Goal: Task Accomplishment & Management: Manage account settings

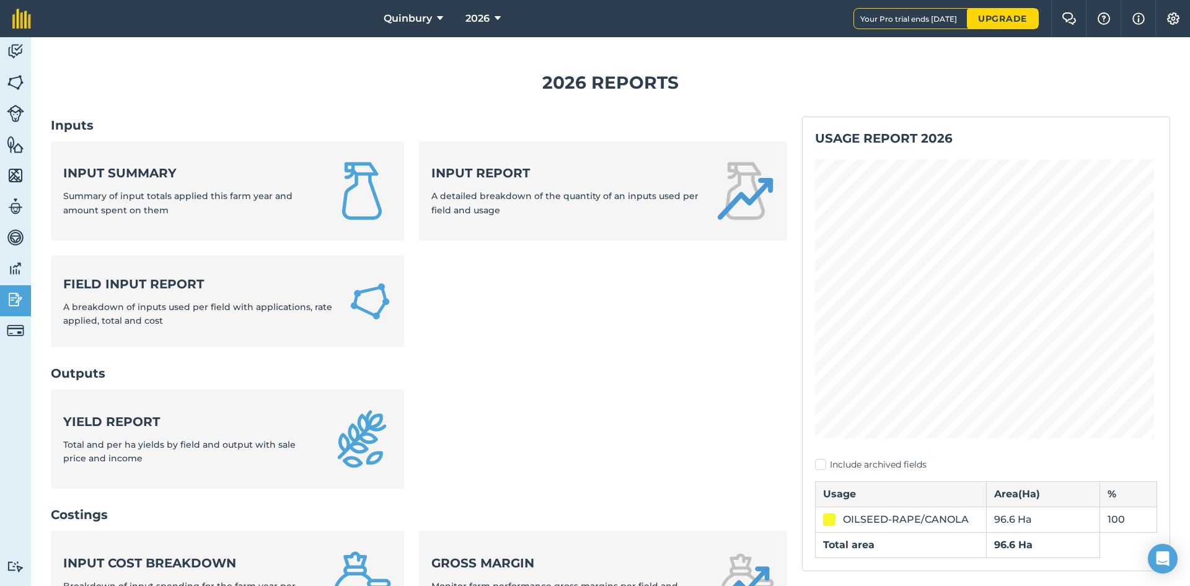
scroll to position [372, 0]
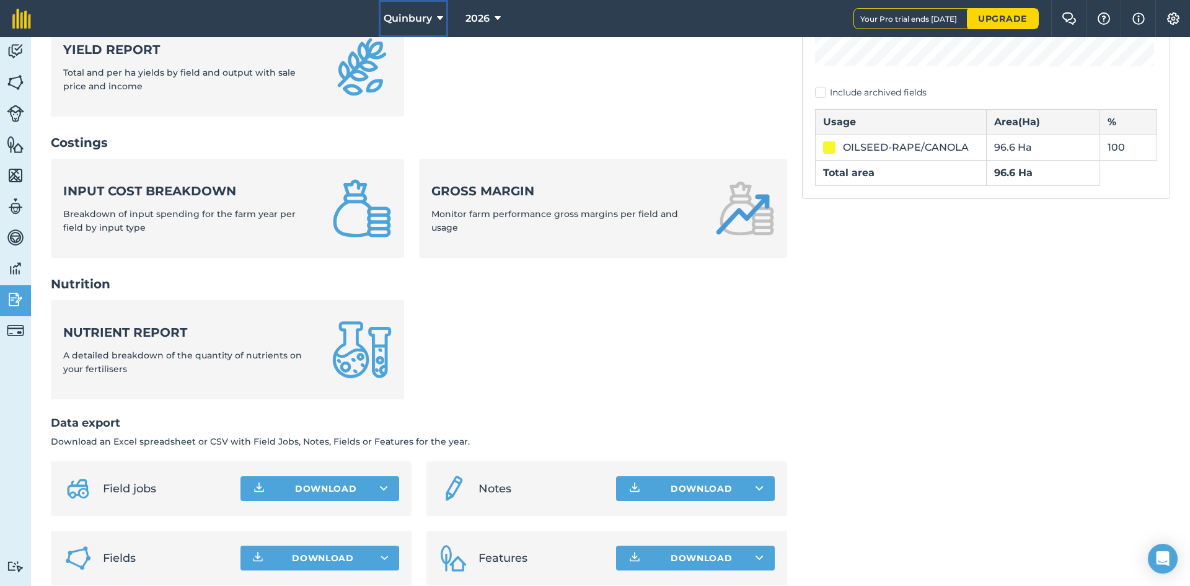
click at [429, 16] on button "Quinbury" at bounding box center [413, 18] width 69 height 37
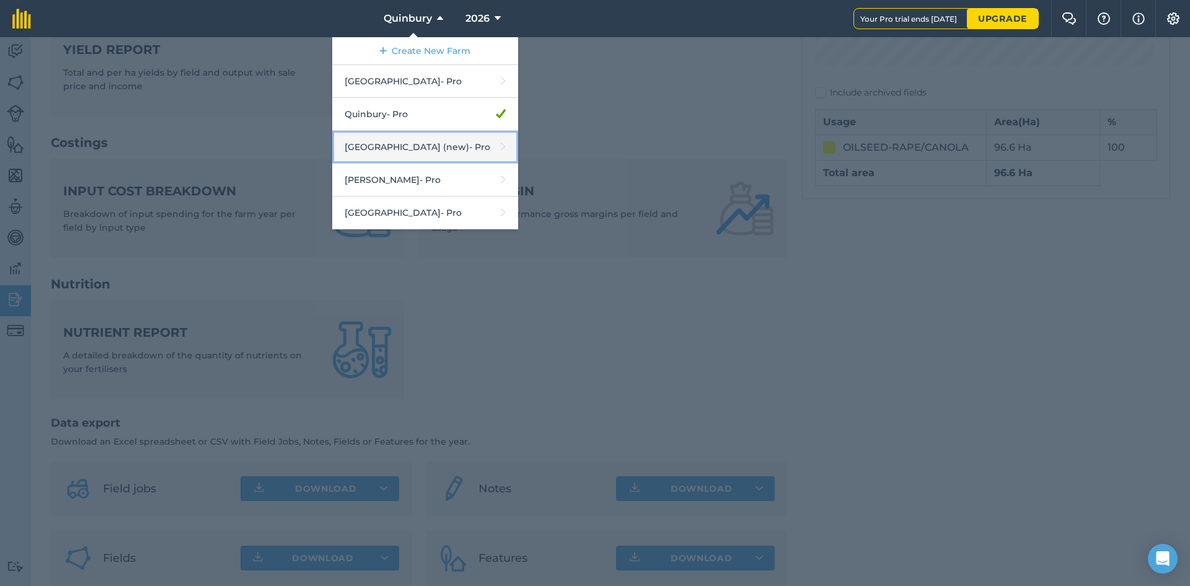
click at [393, 152] on link "[GEOGRAPHIC_DATA] (new) - Pro" at bounding box center [425, 147] width 186 height 33
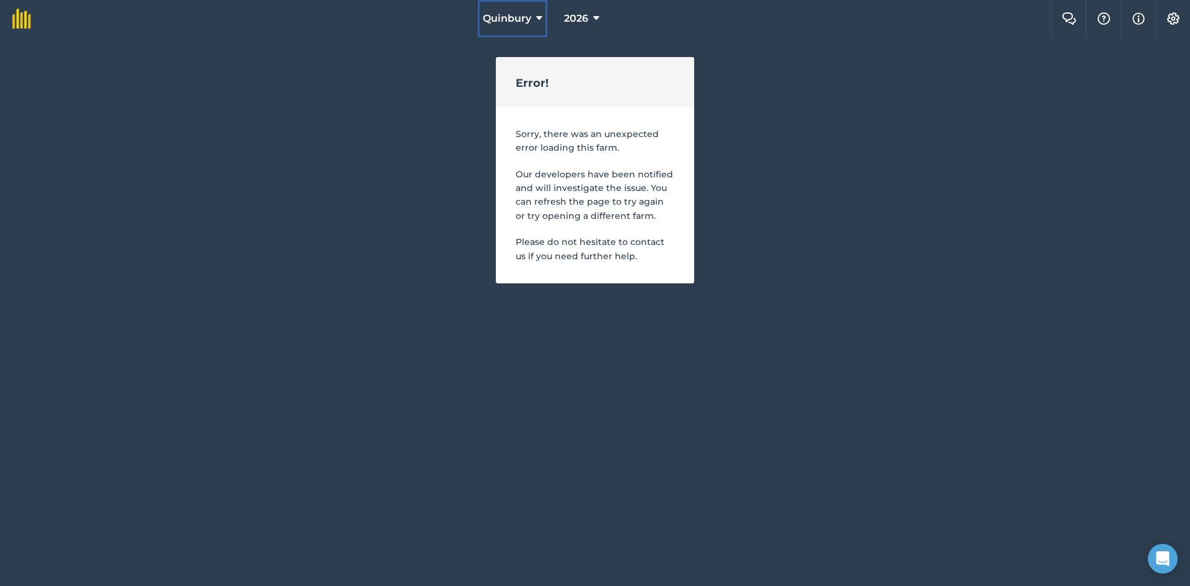
click at [520, 17] on span "Quinbury" at bounding box center [507, 18] width 48 height 15
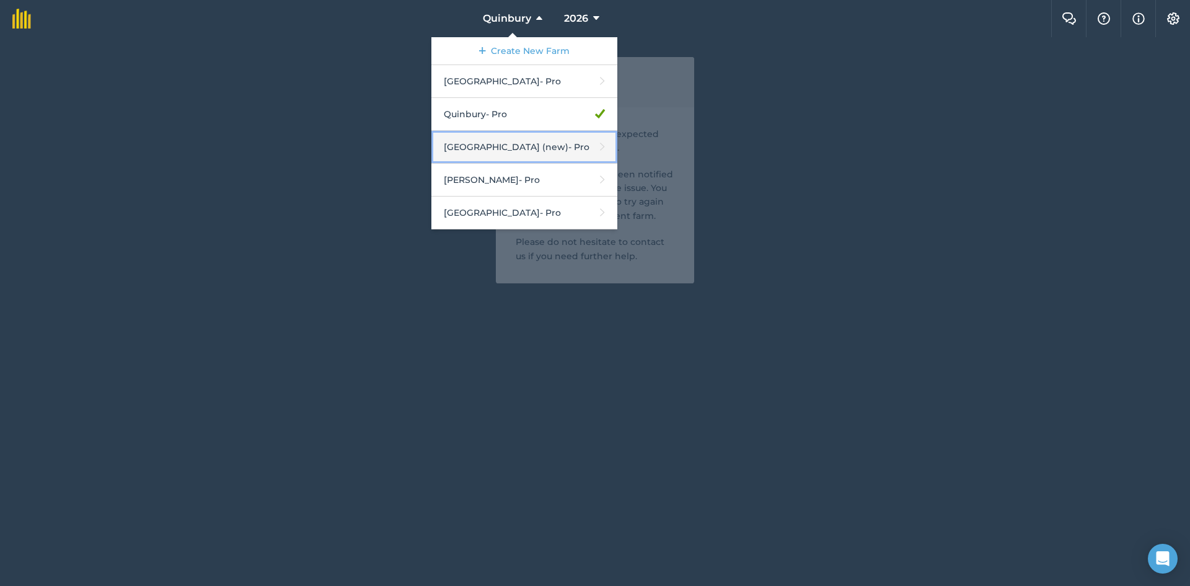
click at [493, 147] on link "[GEOGRAPHIC_DATA] (new) - Pro" at bounding box center [524, 147] width 186 height 33
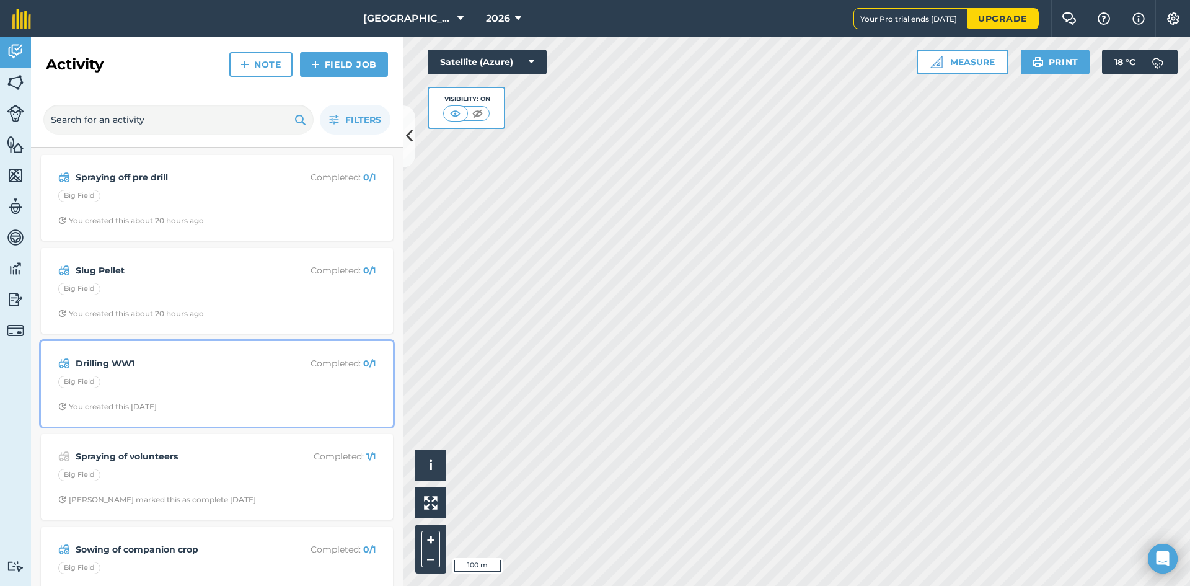
click at [193, 390] on div "Big Field" at bounding box center [216, 384] width 317 height 16
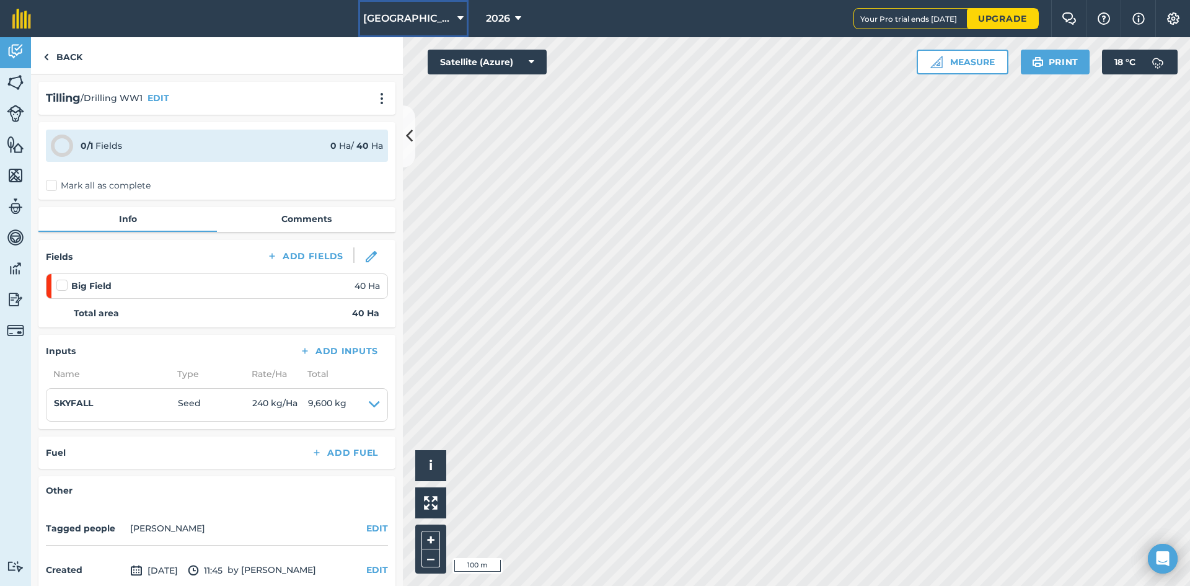
click at [418, 14] on span "[GEOGRAPHIC_DATA]" at bounding box center [407, 18] width 89 height 15
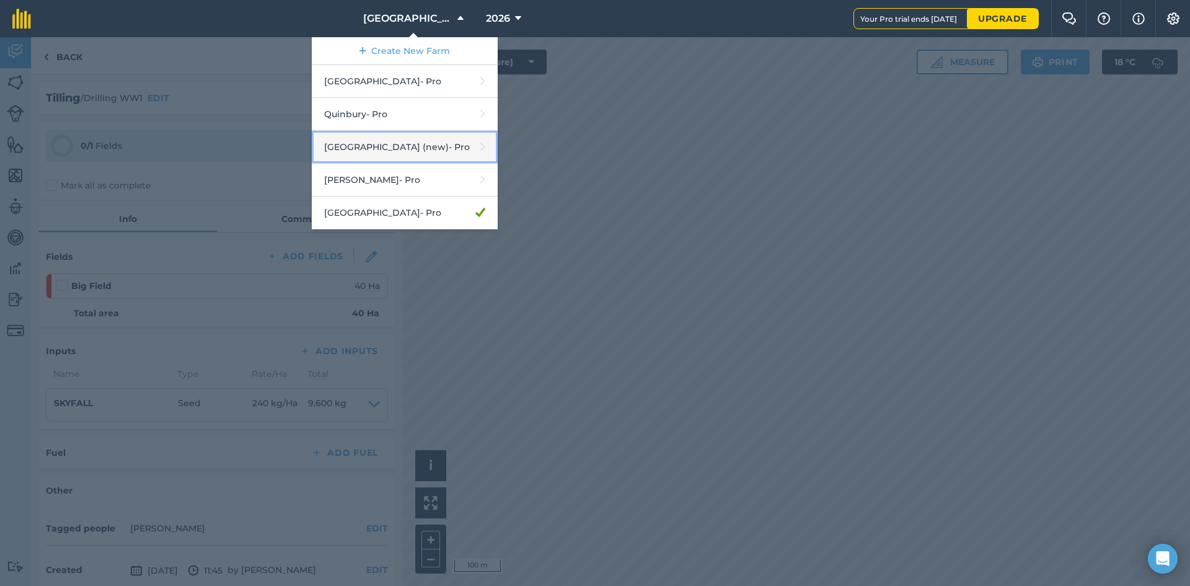
click at [379, 154] on link "[GEOGRAPHIC_DATA] (new) - Pro" at bounding box center [405, 147] width 186 height 33
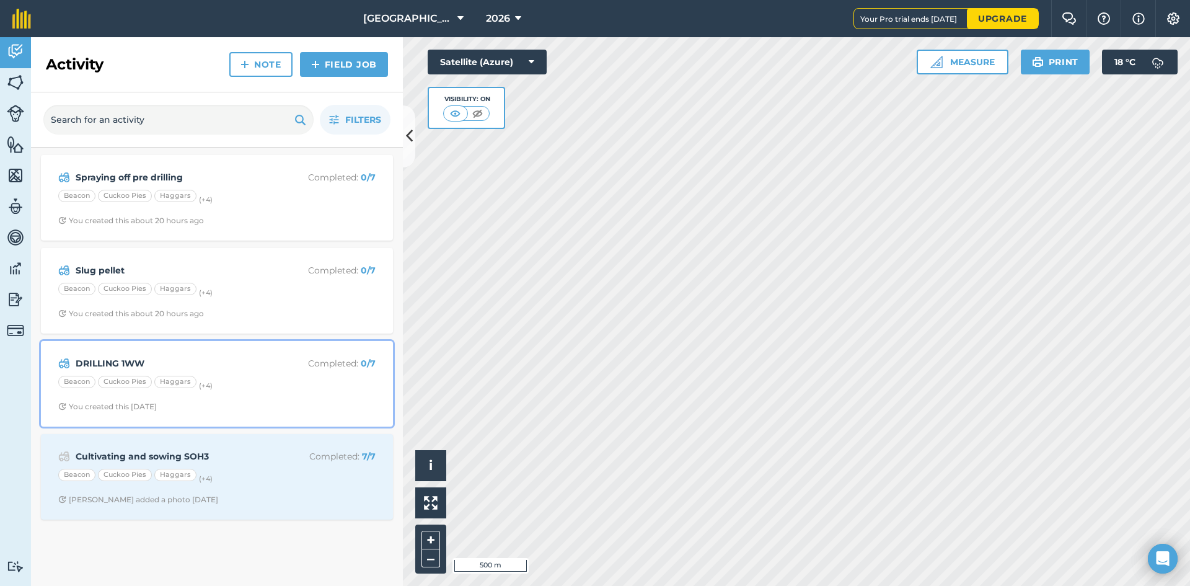
click at [239, 395] on div "DRILLING 1WW Completed : 0 / 7 Beacon Cuckoo Pies Haggars (+ 4 ) You created th…" at bounding box center [216, 383] width 337 height 71
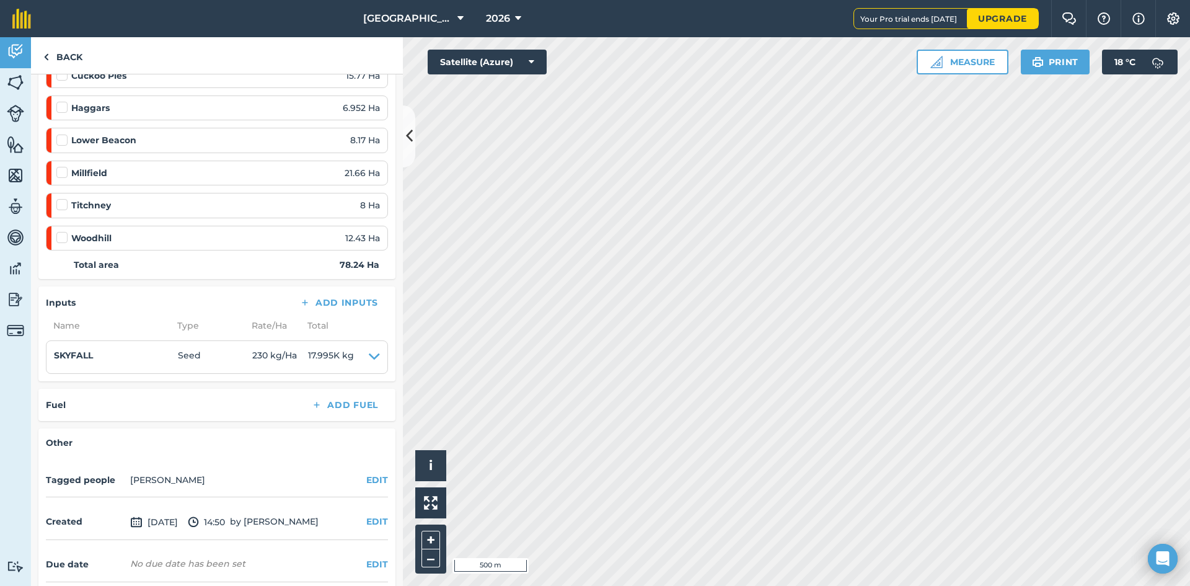
scroll to position [248, 0]
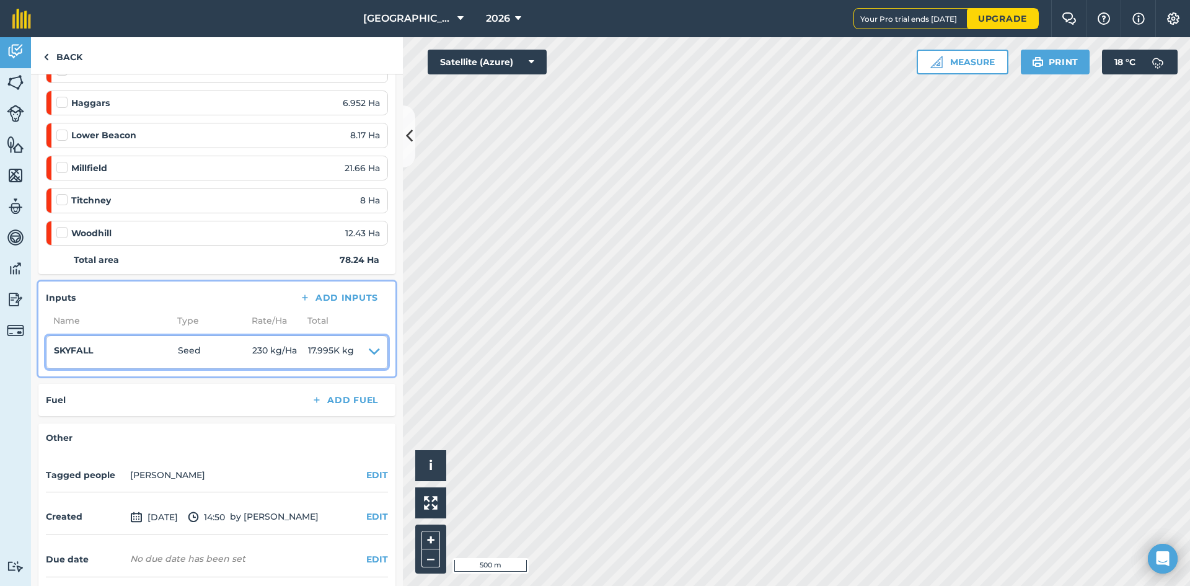
click at [369, 348] on icon at bounding box center [374, 351] width 11 height 17
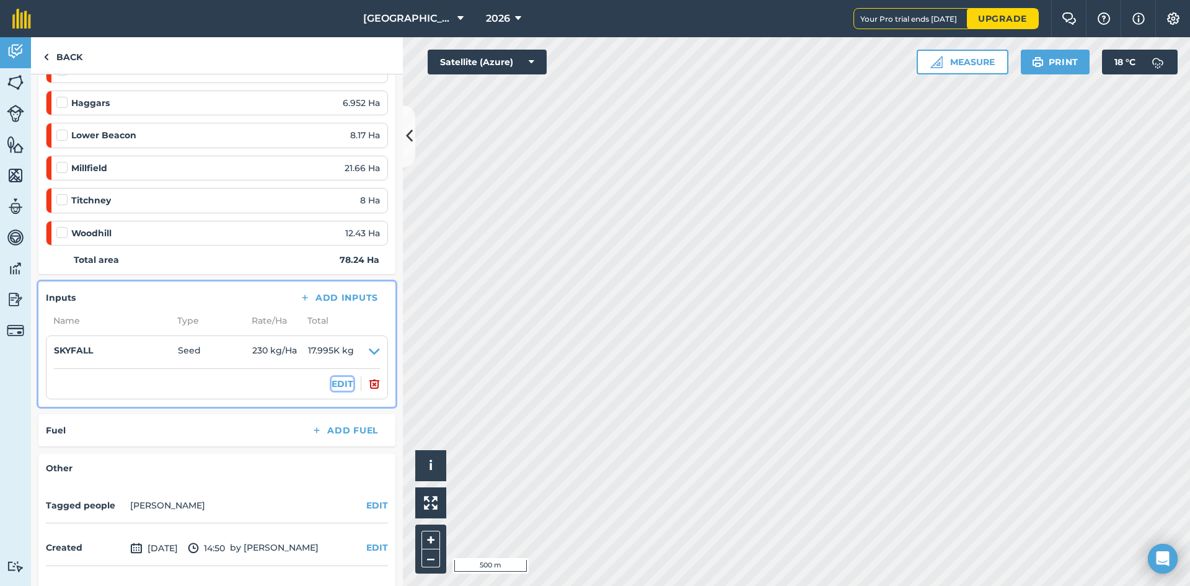
click at [333, 384] on button "EDIT" at bounding box center [343, 384] width 22 height 14
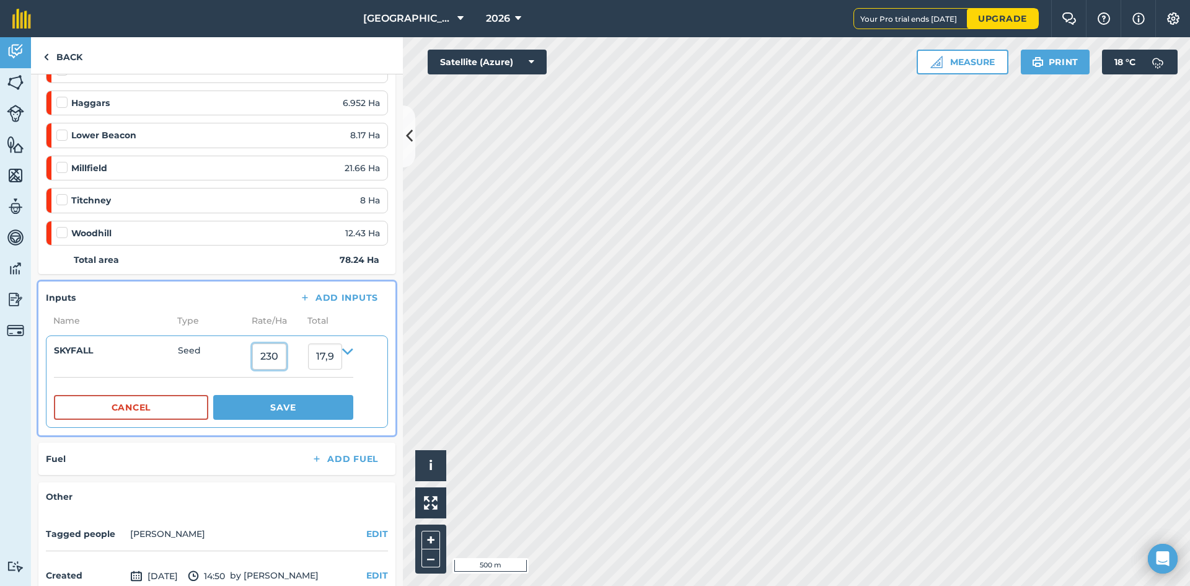
click at [271, 355] on input "230" at bounding box center [269, 356] width 34 height 26
type input "240"
type input "18,777.6"
click at [275, 408] on button "Save" at bounding box center [283, 407] width 140 height 25
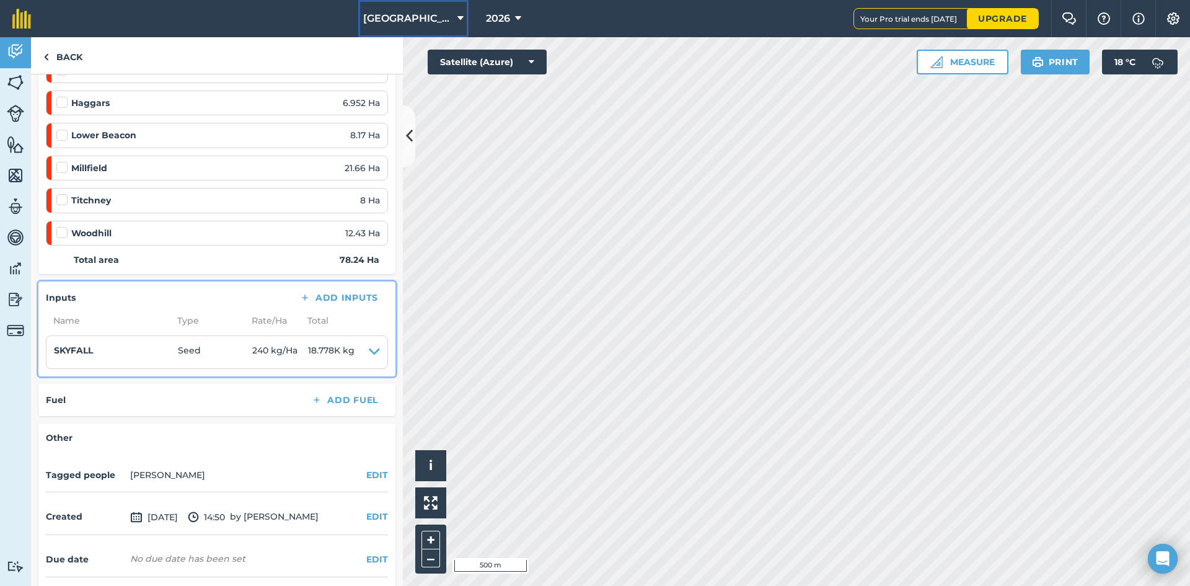
click at [431, 27] on button "[GEOGRAPHIC_DATA] (new)" at bounding box center [413, 18] width 110 height 37
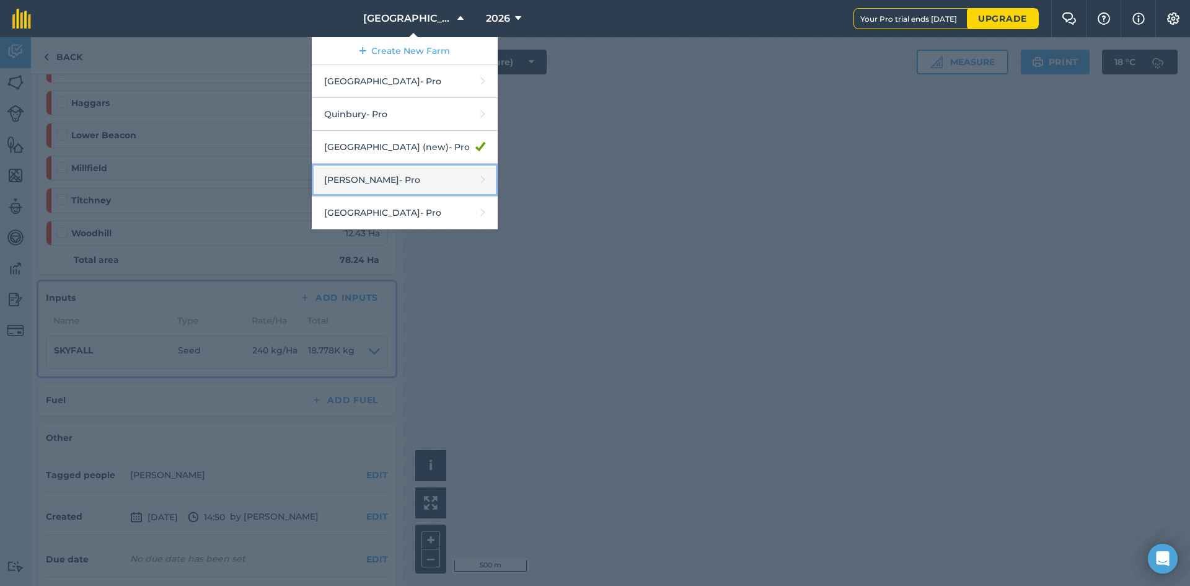
click at [376, 175] on link "Wilkerson - Pro" at bounding box center [405, 180] width 186 height 33
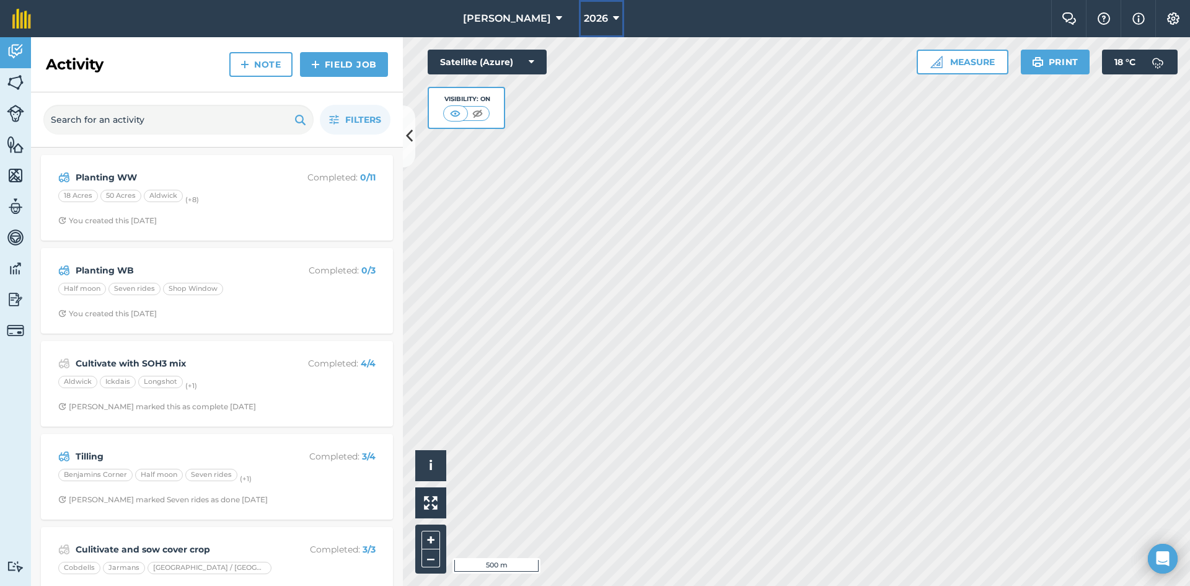
click at [589, 20] on span "2026" at bounding box center [596, 18] width 24 height 15
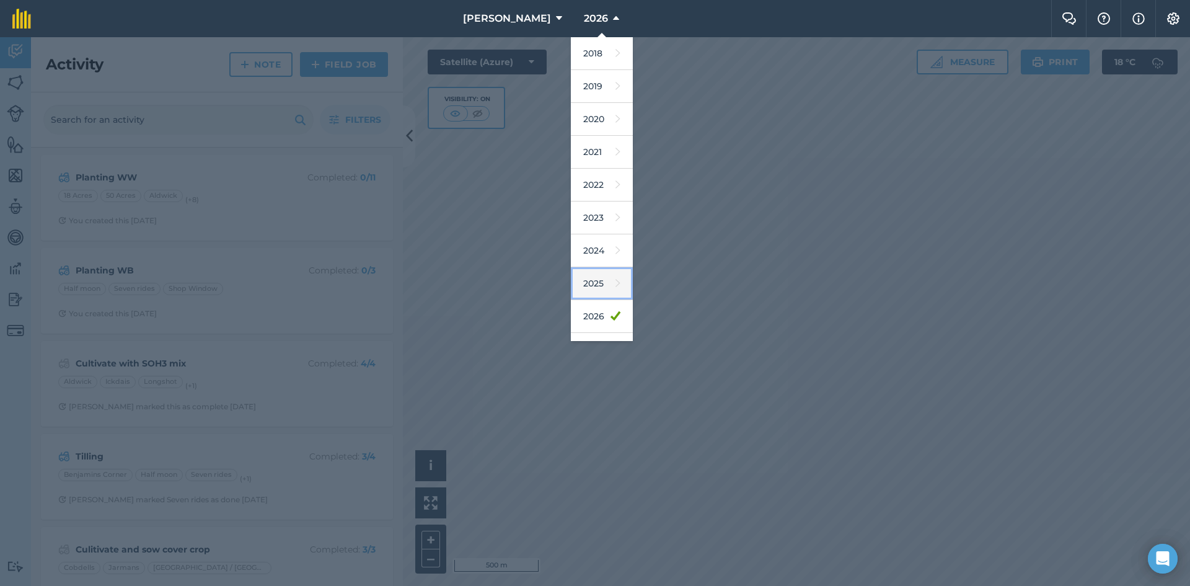
click at [585, 281] on link "2025" at bounding box center [602, 283] width 62 height 33
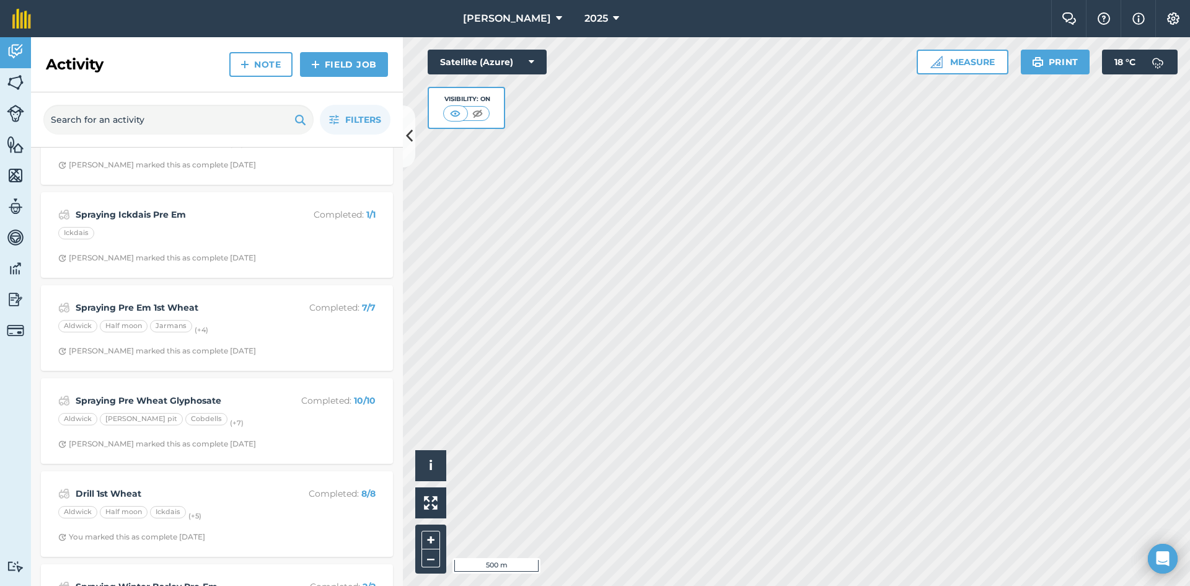
scroll to position [5019, 0]
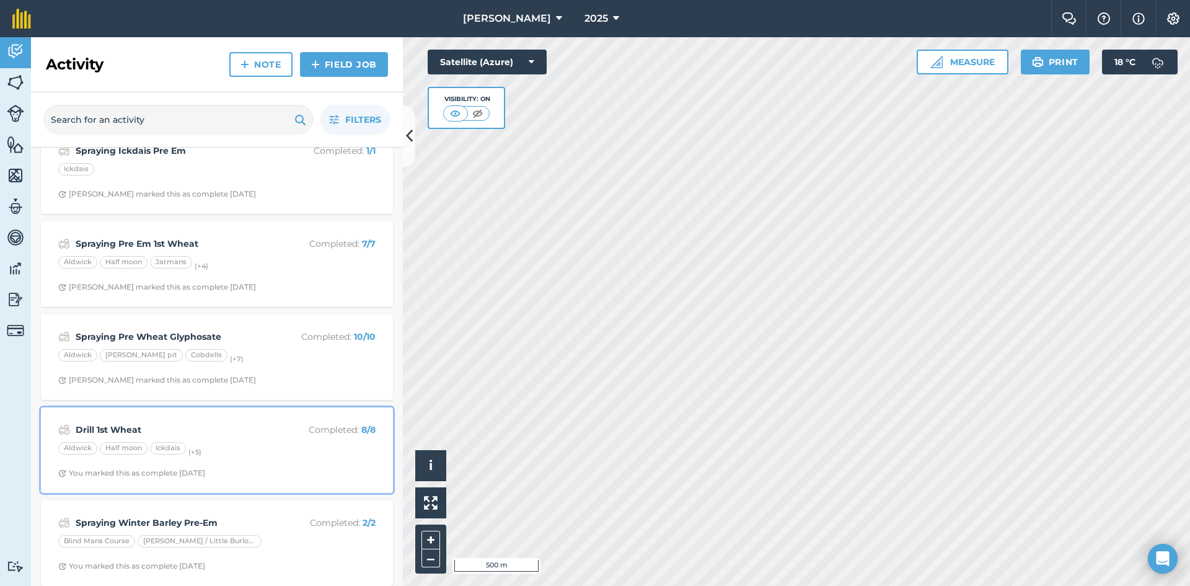
click at [124, 426] on strong "Drill 1st Wheat" at bounding box center [174, 430] width 196 height 14
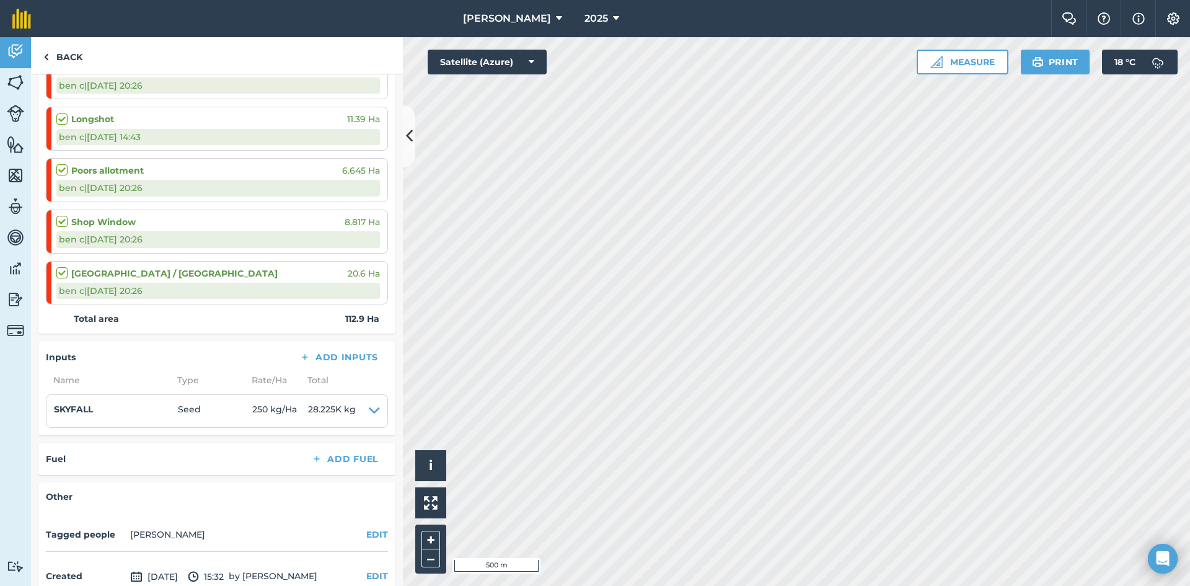
scroll to position [436, 0]
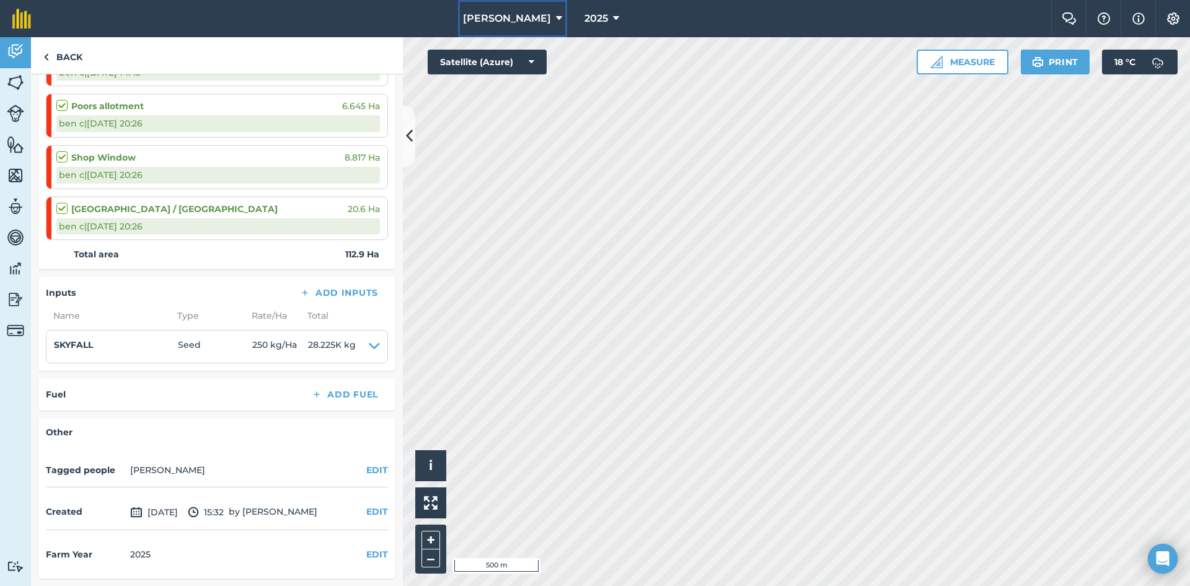
click at [528, 17] on span "[PERSON_NAME]" at bounding box center [507, 18] width 88 height 15
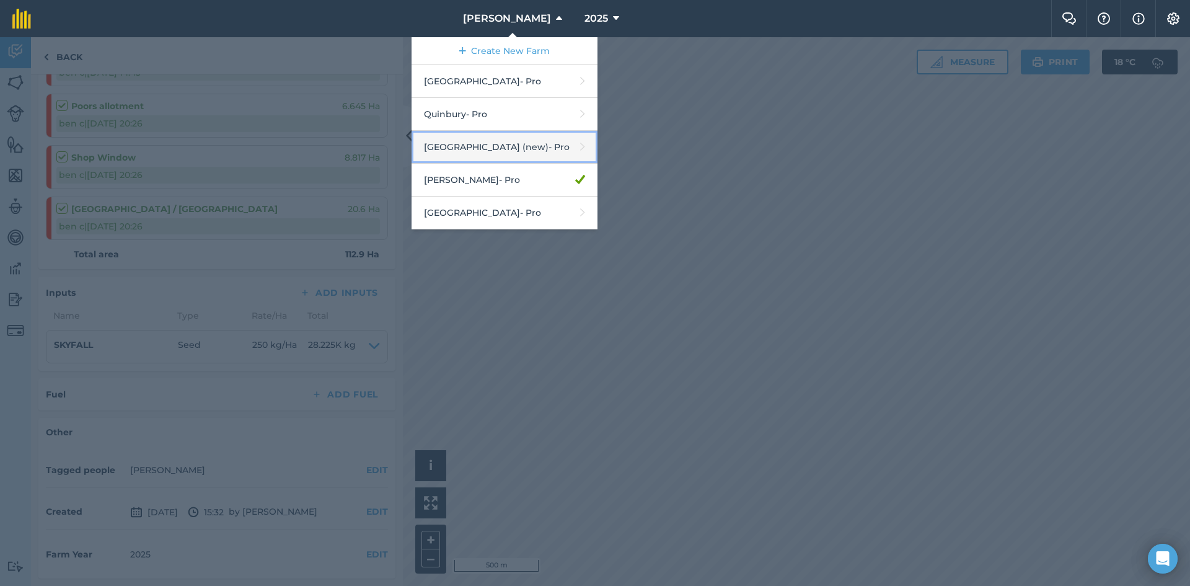
click at [538, 148] on link "[GEOGRAPHIC_DATA] (new) - Pro" at bounding box center [504, 147] width 186 height 33
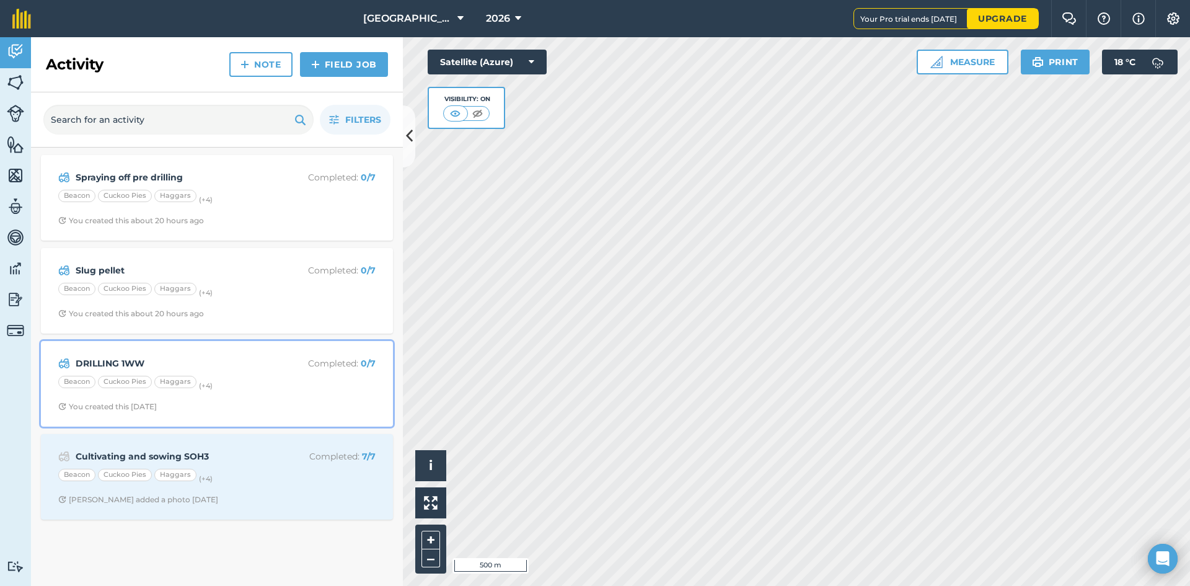
click at [204, 354] on div "DRILLING 1WW Completed : 0 / 7 Beacon Cuckoo Pies Haggars (+ 4 ) You created th…" at bounding box center [216, 383] width 337 height 71
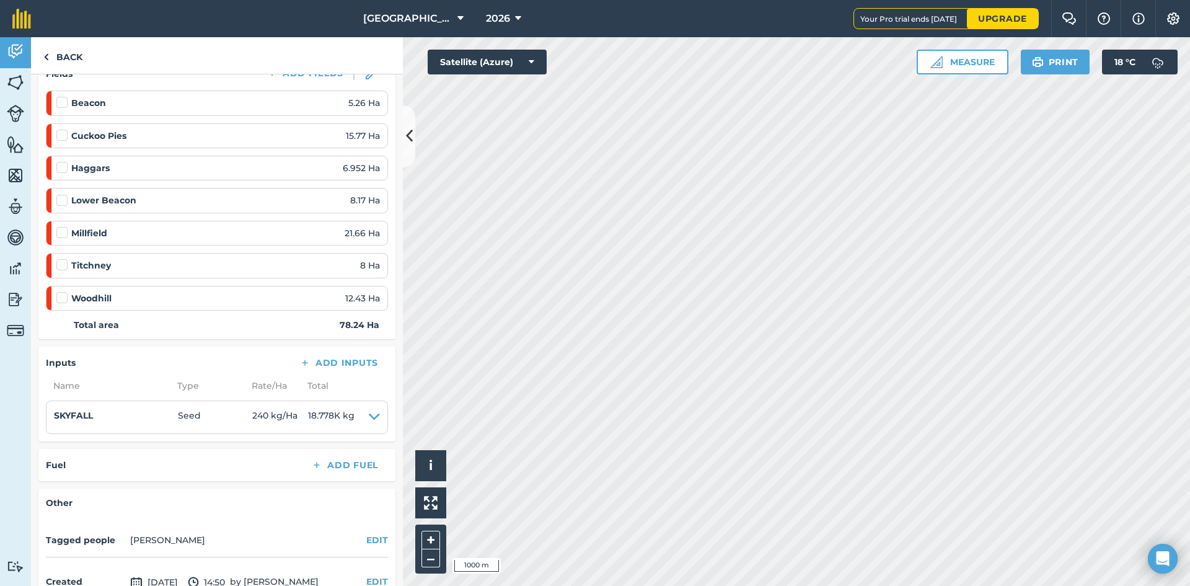
scroll to position [295, 0]
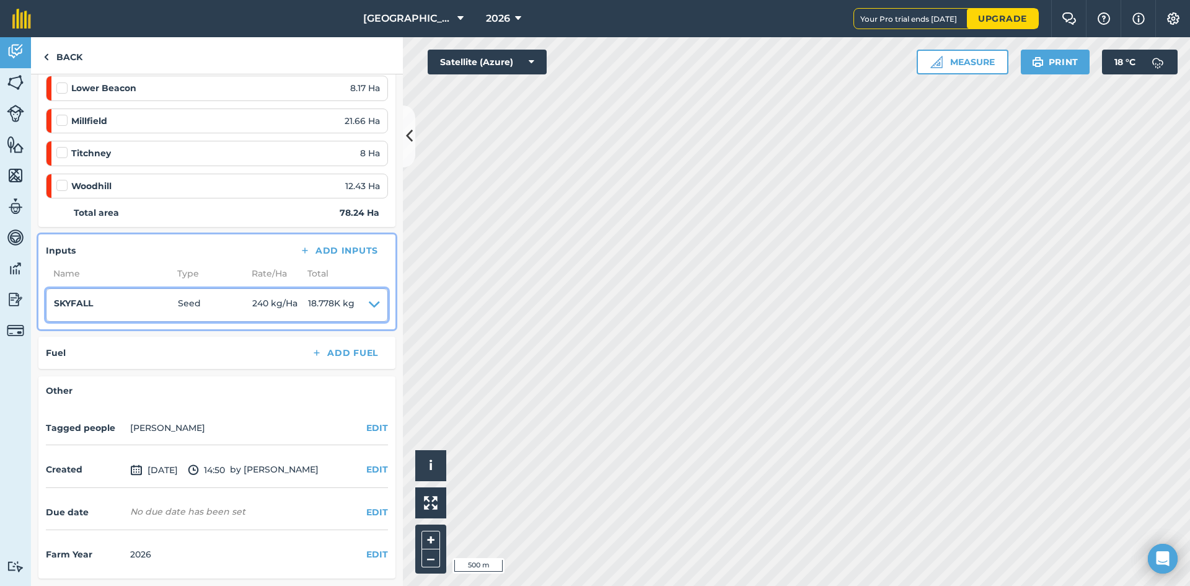
click at [369, 304] on icon at bounding box center [374, 304] width 11 height 17
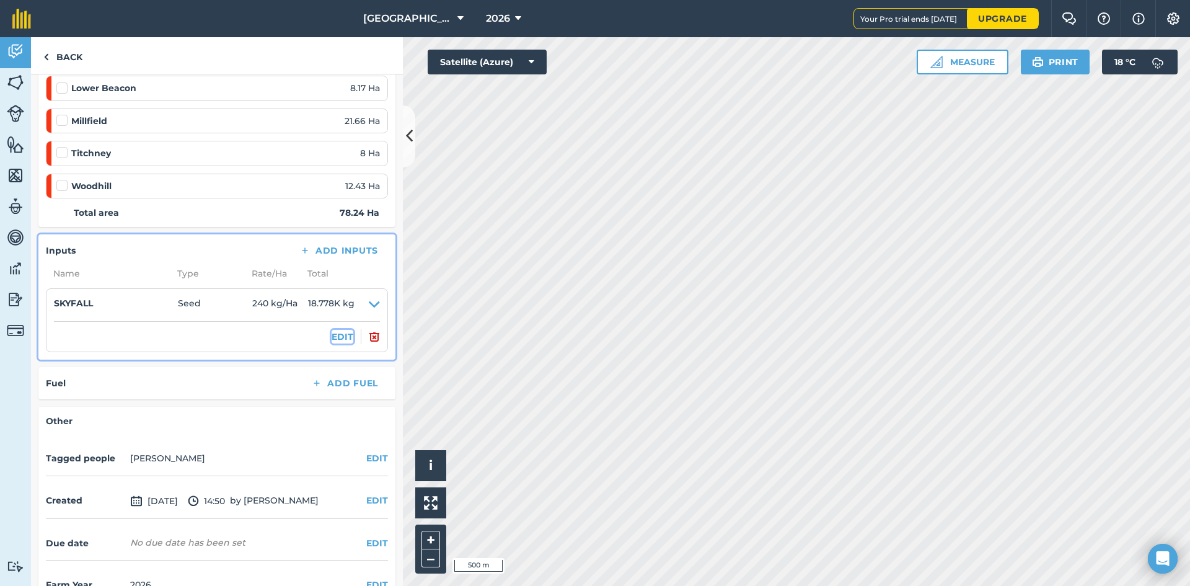
click at [332, 335] on button "EDIT" at bounding box center [343, 337] width 22 height 14
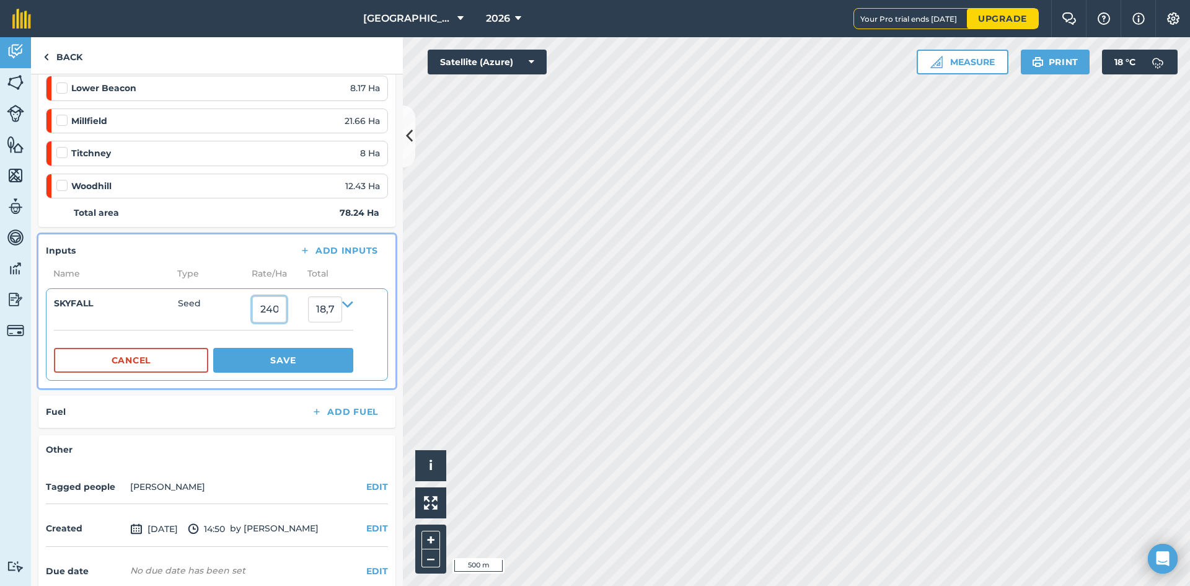
click at [282, 317] on input "240" at bounding box center [269, 309] width 34 height 26
type input "250"
type input "19,560"
click at [303, 359] on button "Save" at bounding box center [283, 360] width 140 height 25
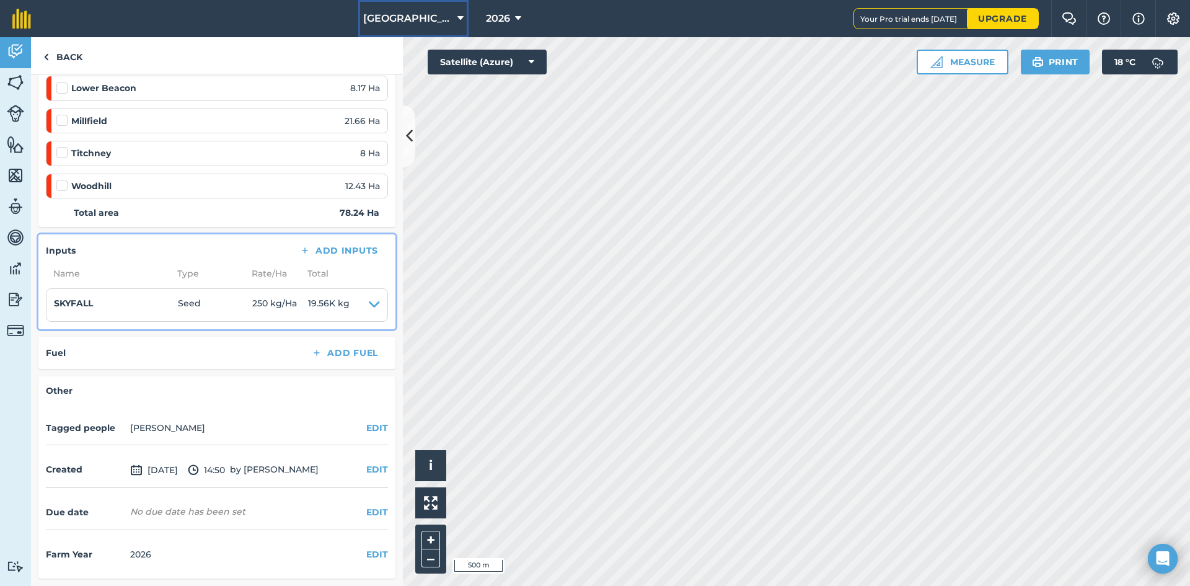
click at [444, 23] on span "[GEOGRAPHIC_DATA] (new)" at bounding box center [407, 18] width 89 height 15
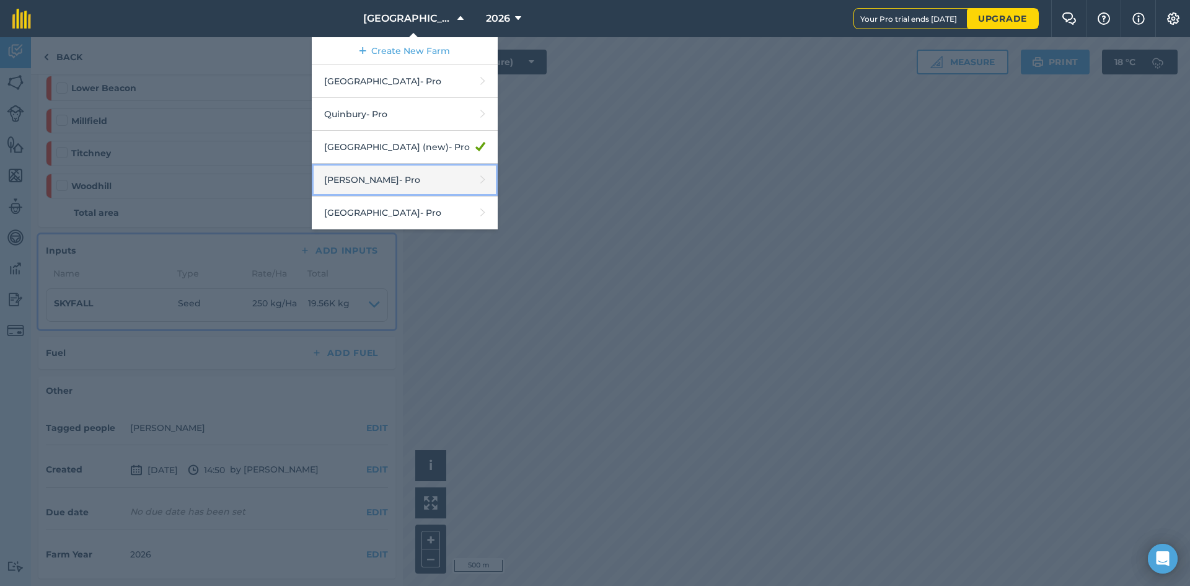
click at [371, 174] on link "Wilkerson - Pro" at bounding box center [405, 180] width 186 height 33
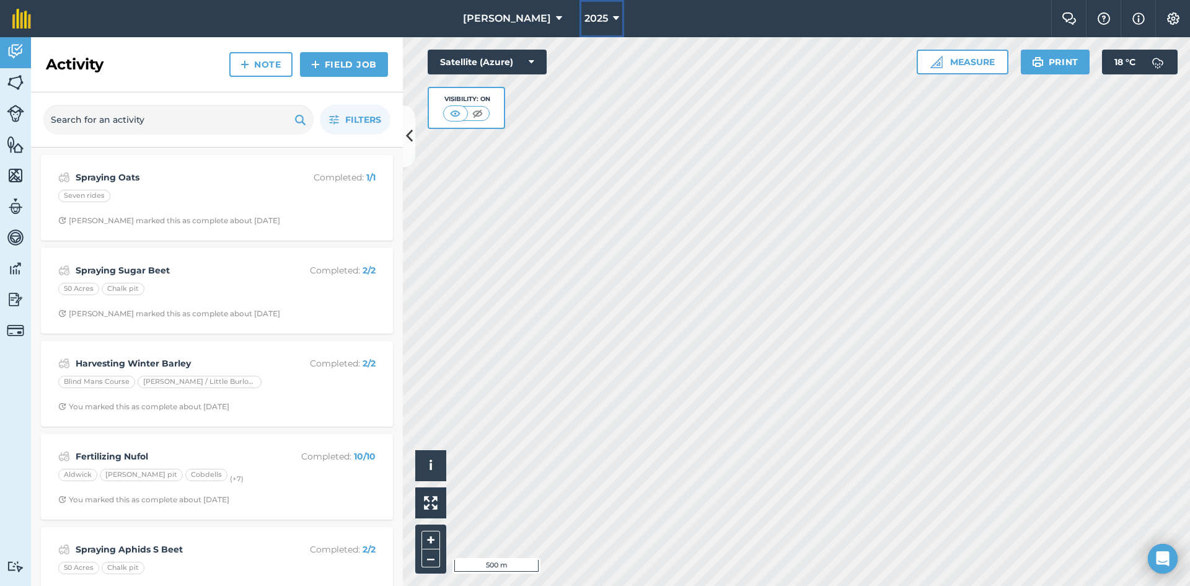
click at [594, 22] on button "2025" at bounding box center [601, 18] width 45 height 37
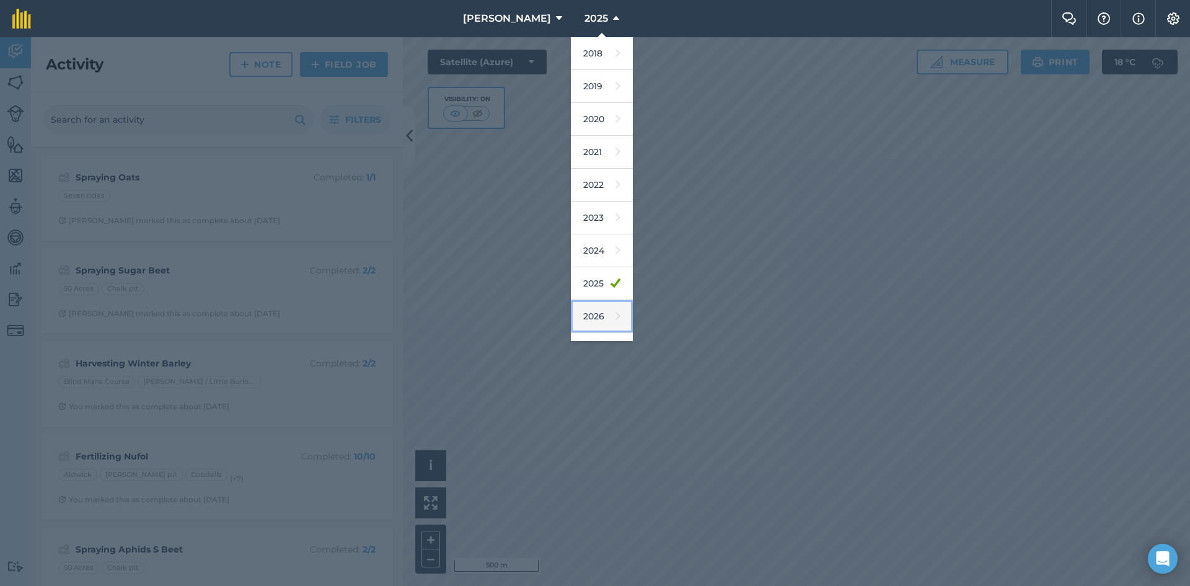
click at [586, 321] on link "2026" at bounding box center [602, 316] width 62 height 33
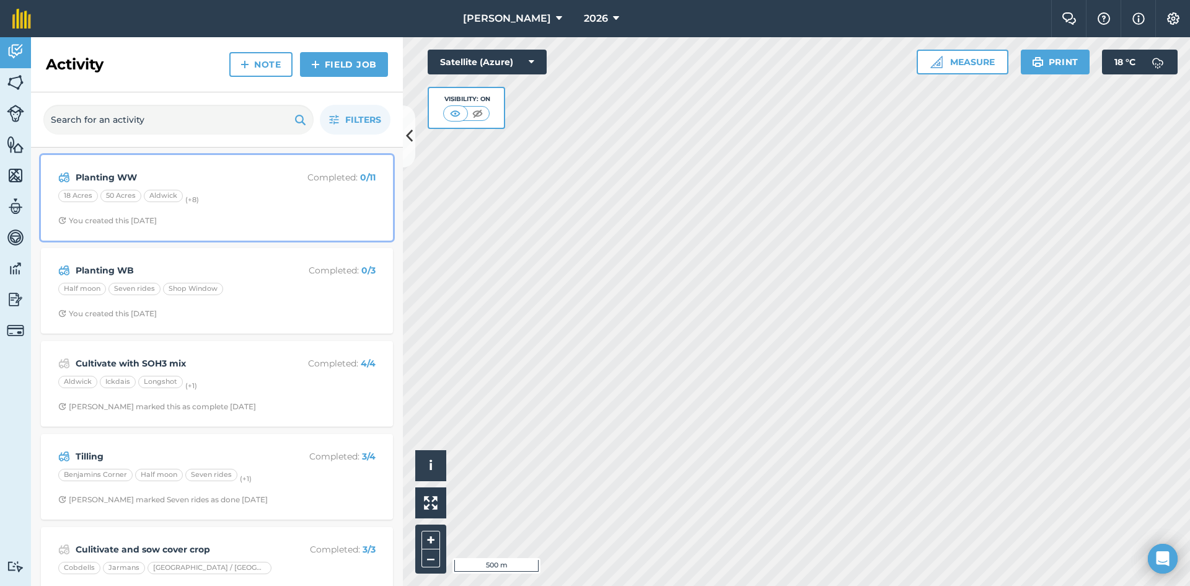
click at [145, 172] on strong "Planting WW" at bounding box center [174, 177] width 196 height 14
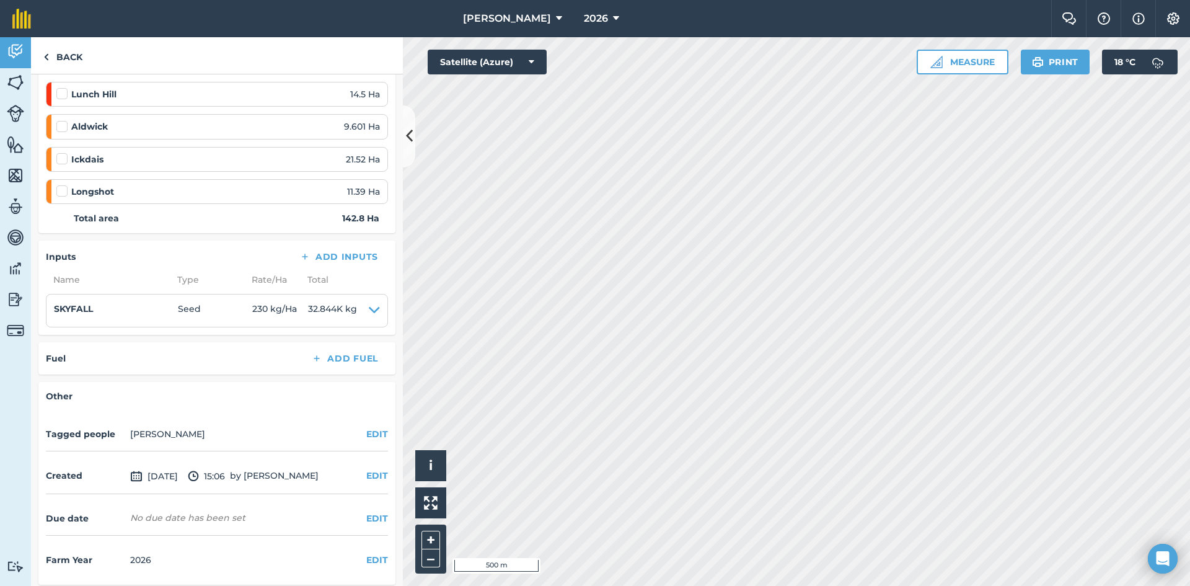
scroll to position [425, 0]
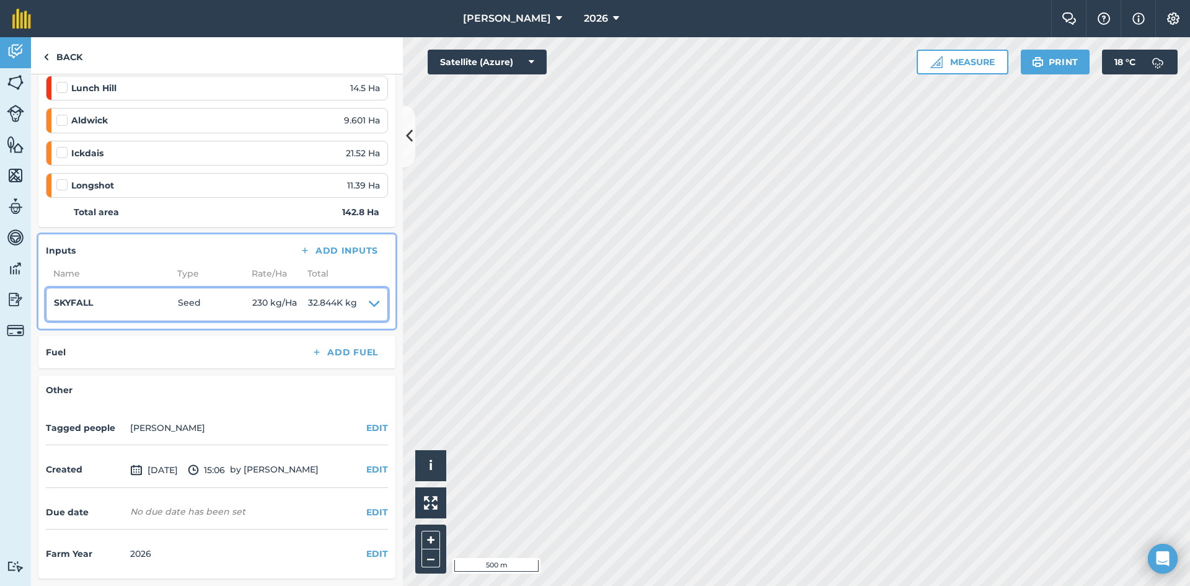
click at [369, 303] on icon at bounding box center [374, 304] width 11 height 17
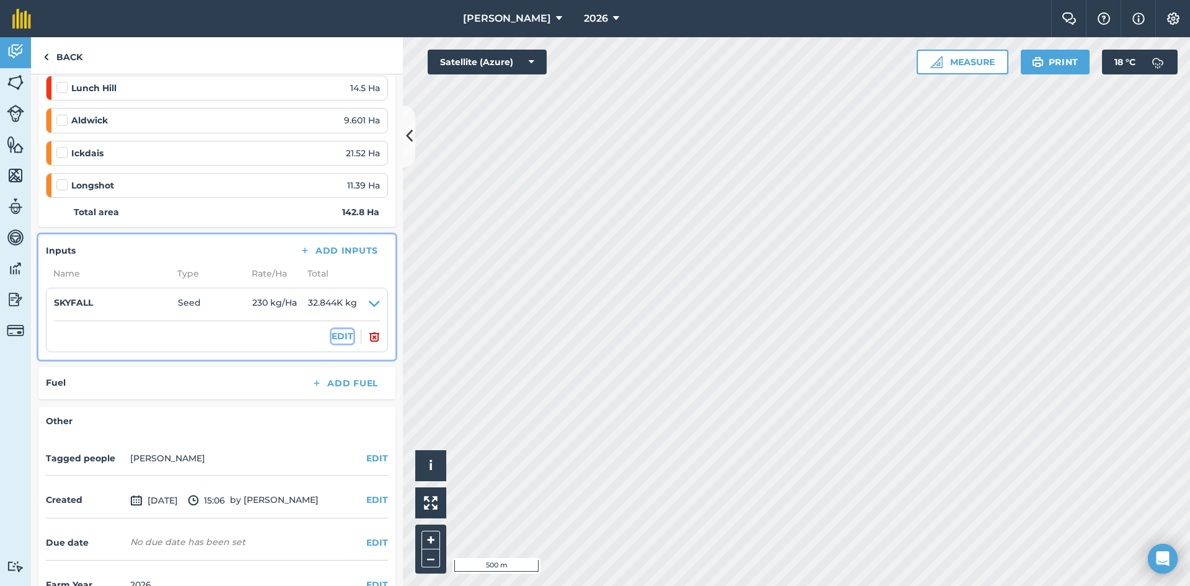
click at [336, 338] on button "EDIT" at bounding box center [343, 336] width 22 height 14
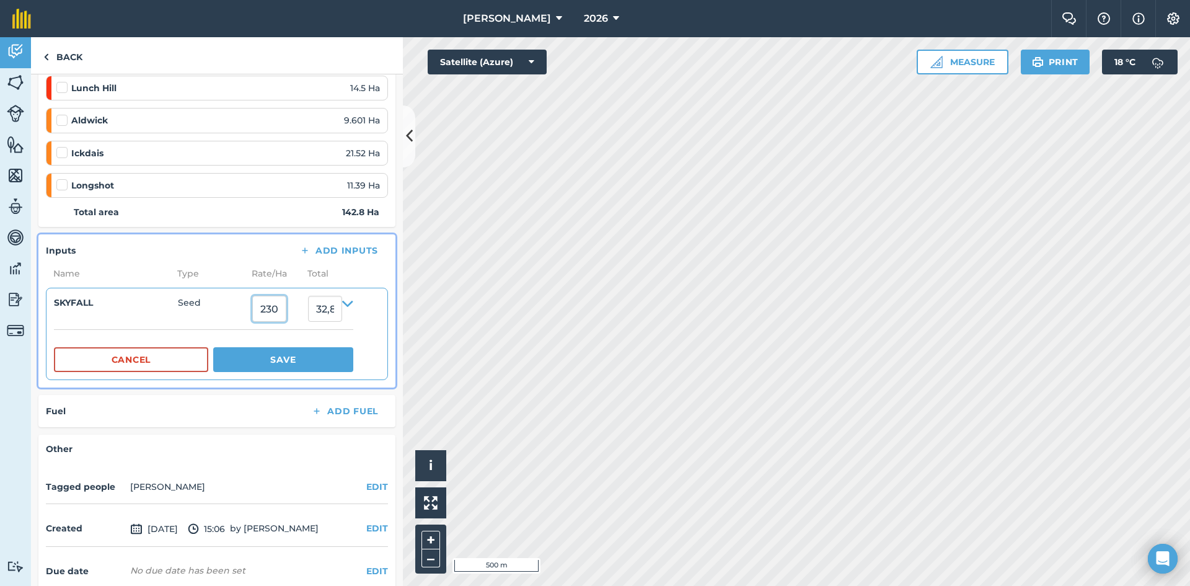
click at [286, 310] on input "230" at bounding box center [269, 309] width 34 height 26
type input "250"
type input "35,700"
click at [296, 358] on button "Save" at bounding box center [283, 359] width 140 height 25
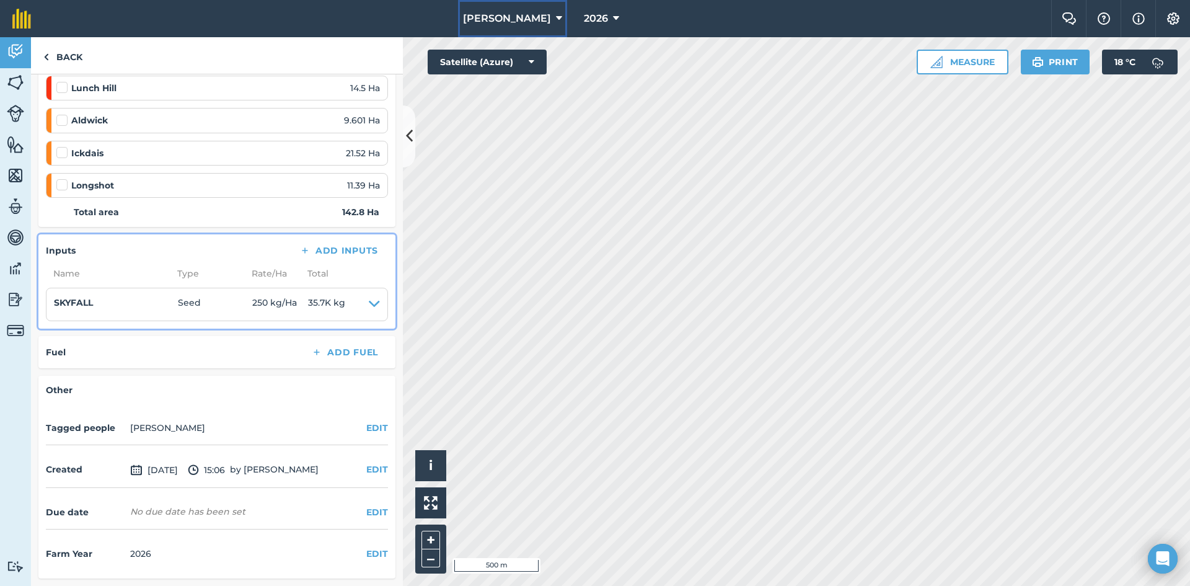
click at [532, 22] on span "[PERSON_NAME]" at bounding box center [507, 18] width 88 height 15
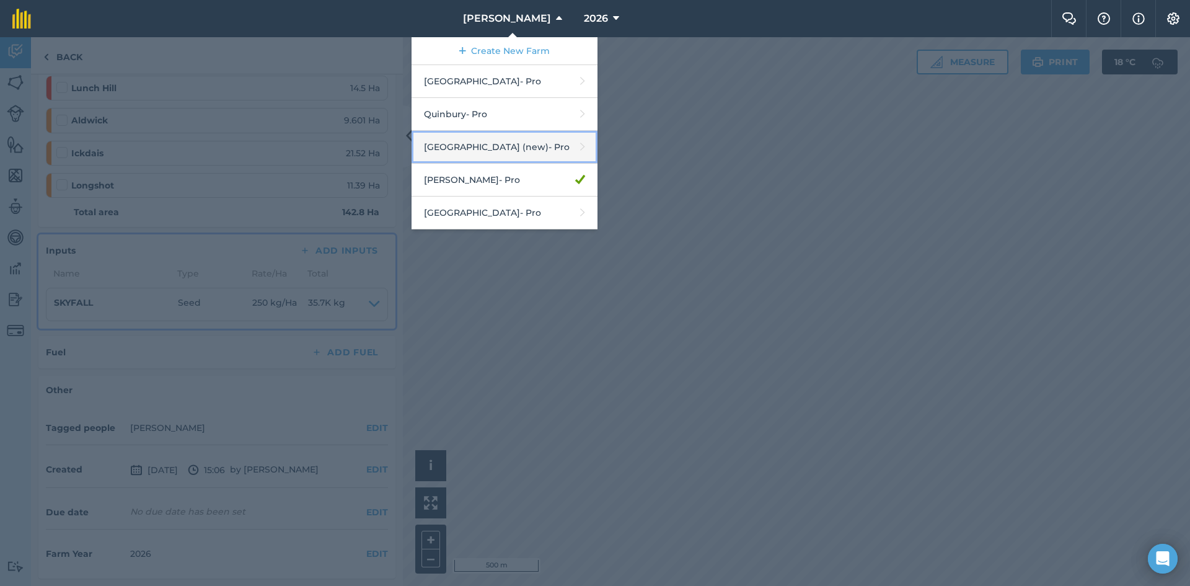
click at [488, 156] on link "[GEOGRAPHIC_DATA] (new) - Pro" at bounding box center [504, 147] width 186 height 33
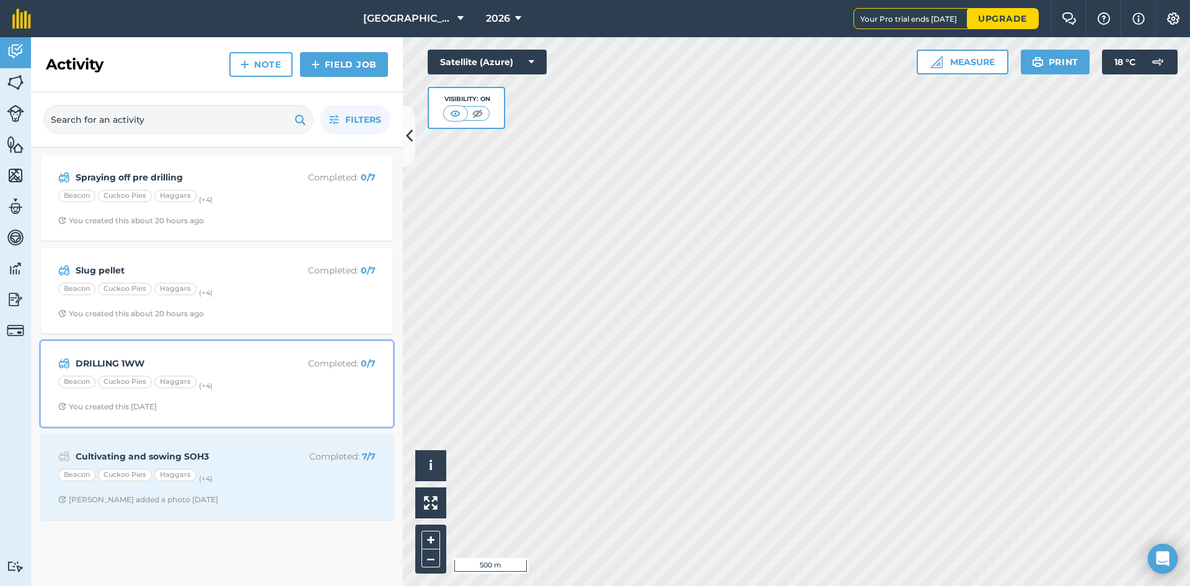
click at [158, 364] on strong "DRILLING 1WW" at bounding box center [174, 363] width 196 height 14
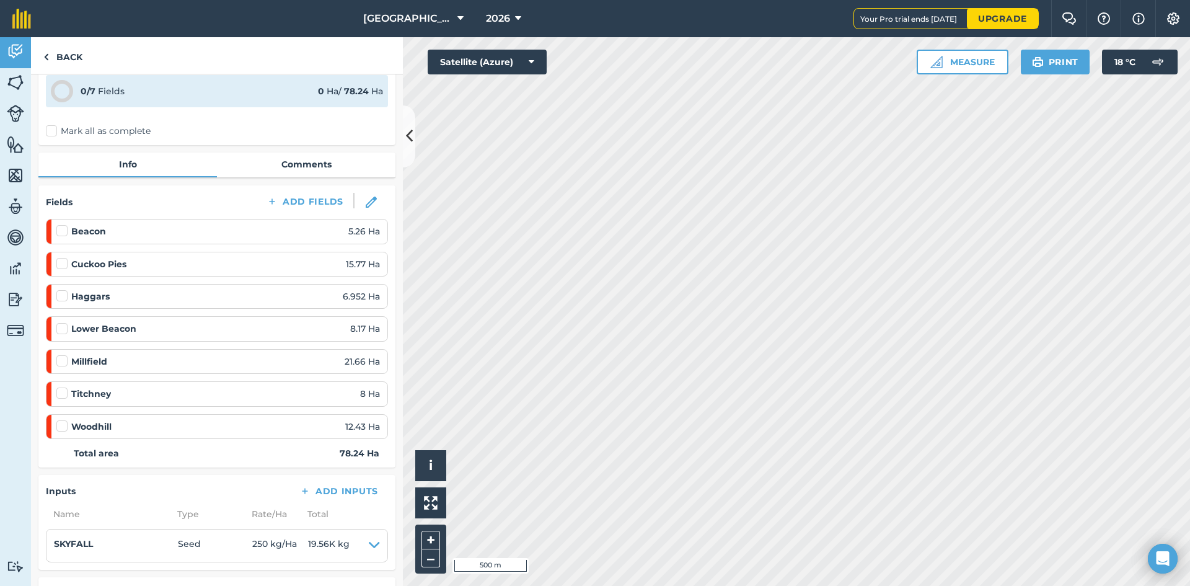
scroll to position [124, 0]
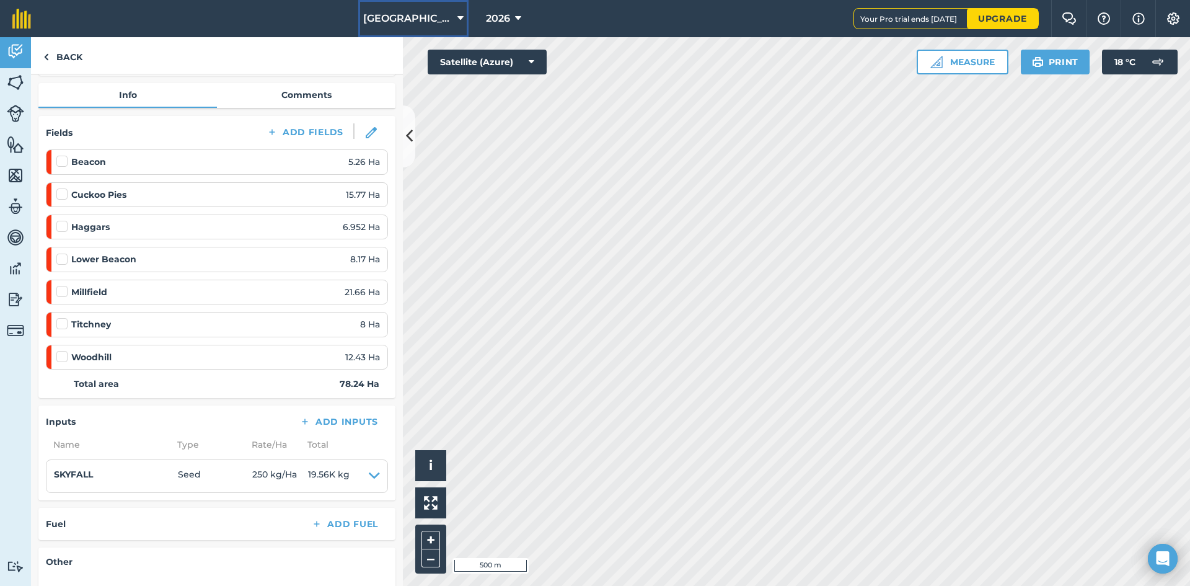
click at [457, 20] on icon at bounding box center [460, 18] width 6 height 15
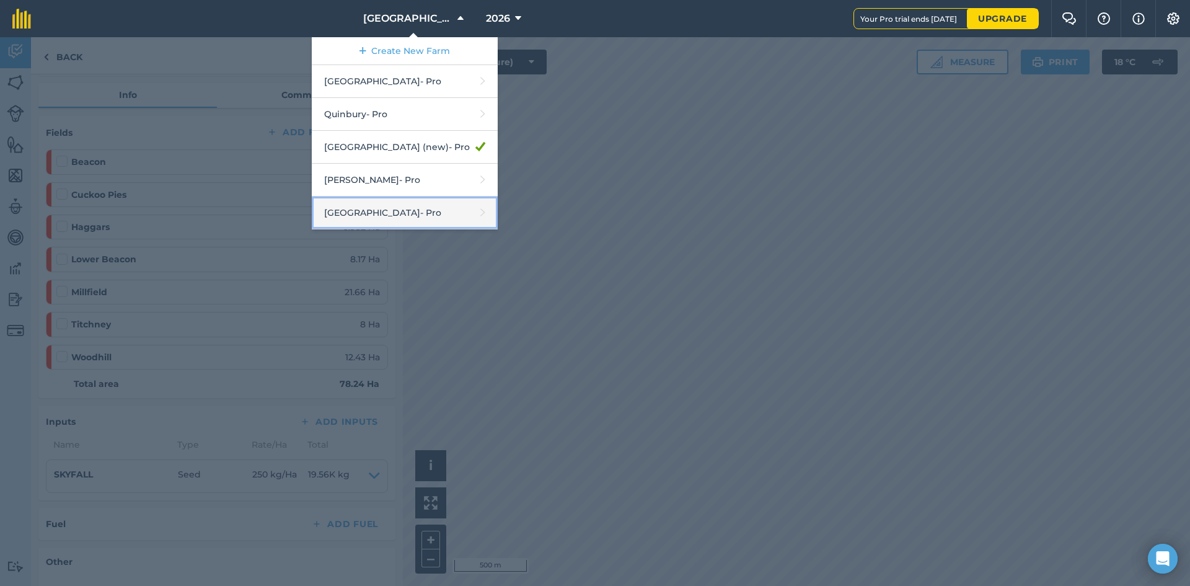
click at [377, 219] on link "Wyddial Hall - Pro" at bounding box center [405, 212] width 186 height 33
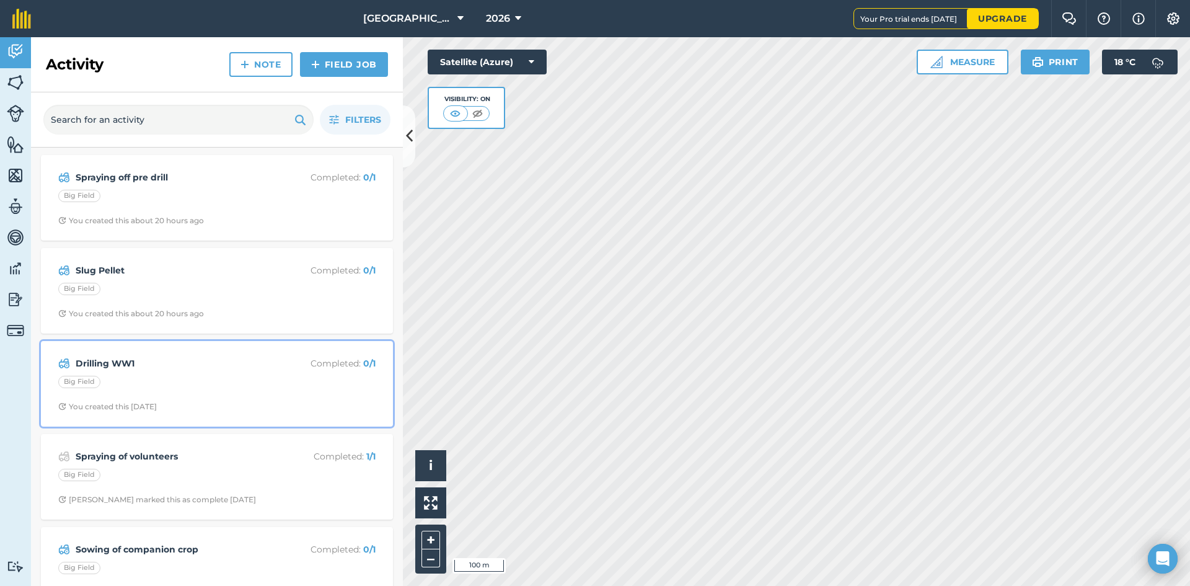
click at [234, 365] on strong "Drilling WW1" at bounding box center [174, 363] width 196 height 14
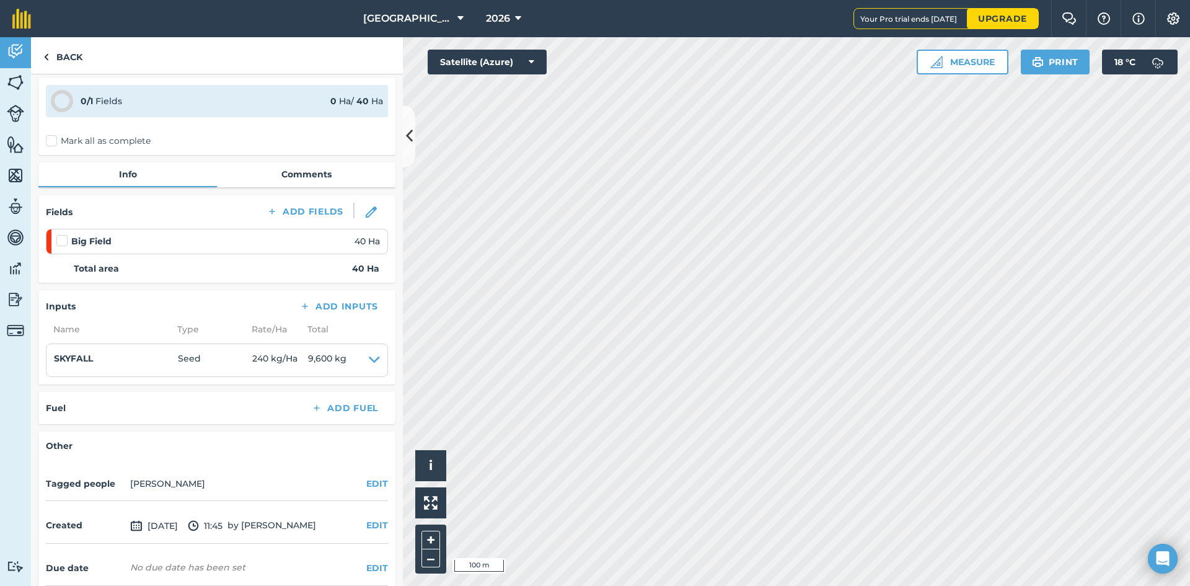
scroll to position [100, 0]
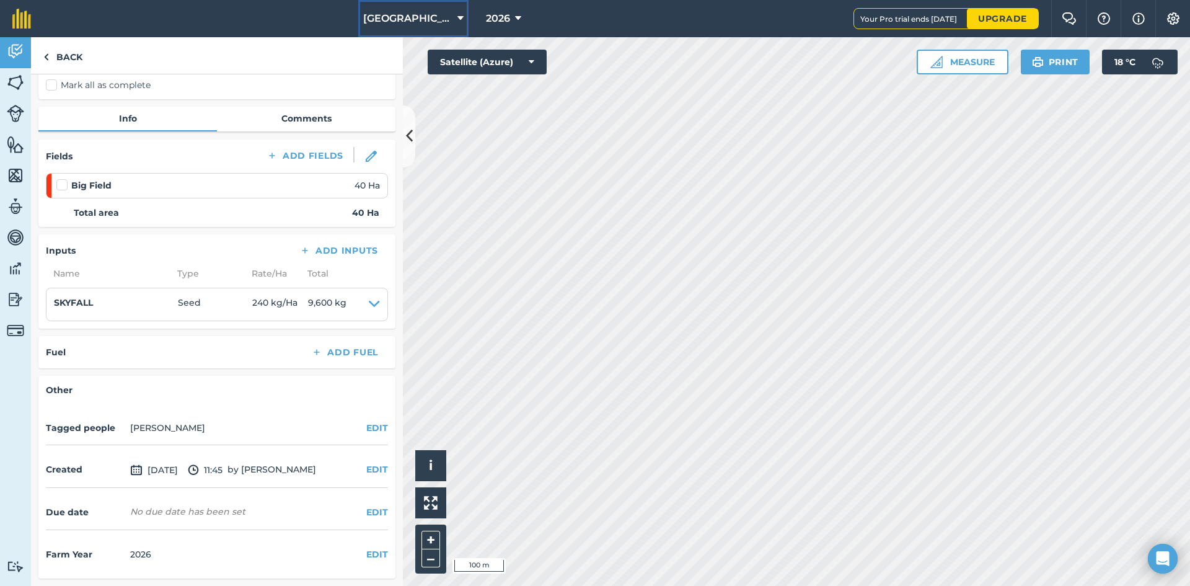
click at [434, 22] on button "[GEOGRAPHIC_DATA]" at bounding box center [413, 18] width 110 height 37
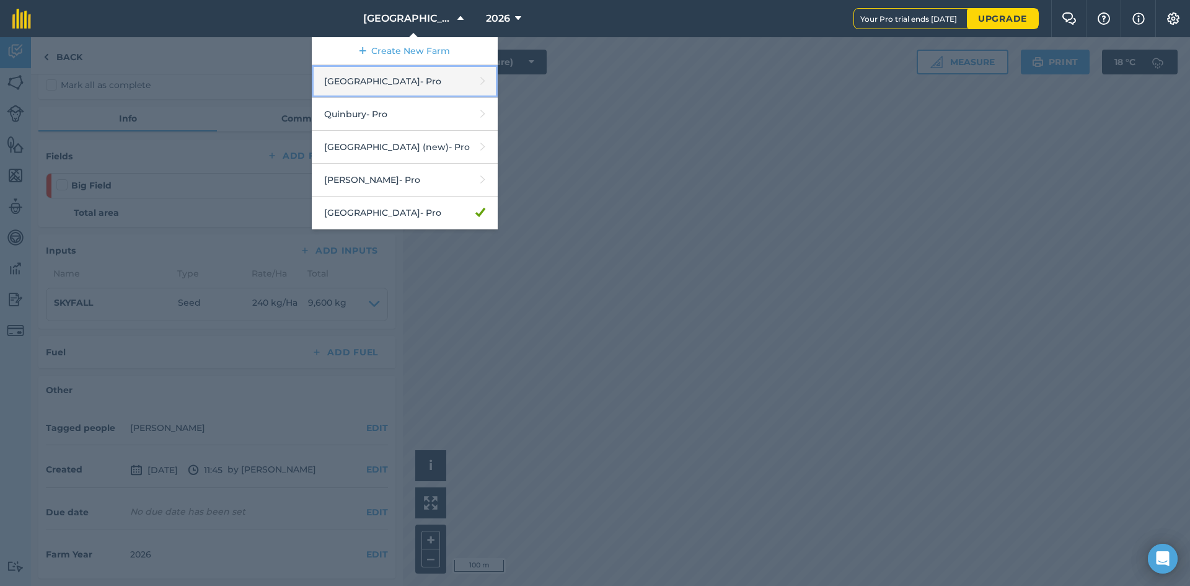
click at [390, 81] on link "Hyde Hall - Pro" at bounding box center [405, 81] width 186 height 33
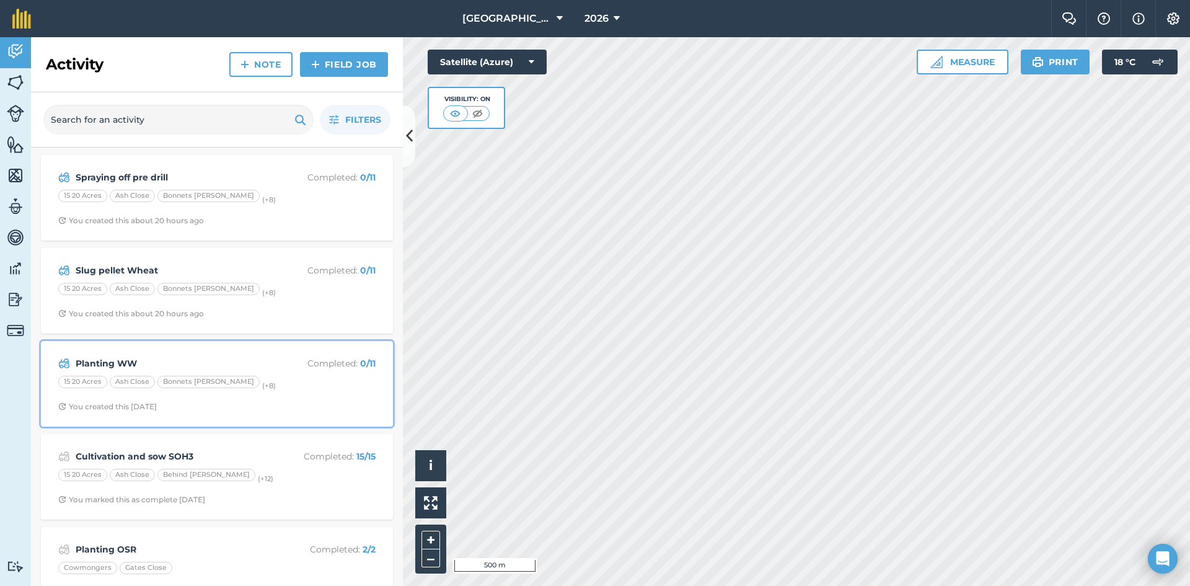
click at [268, 390] on div "15 20 Acres Ash Close Bonnets Crouch (+ 8 )" at bounding box center [216, 384] width 317 height 16
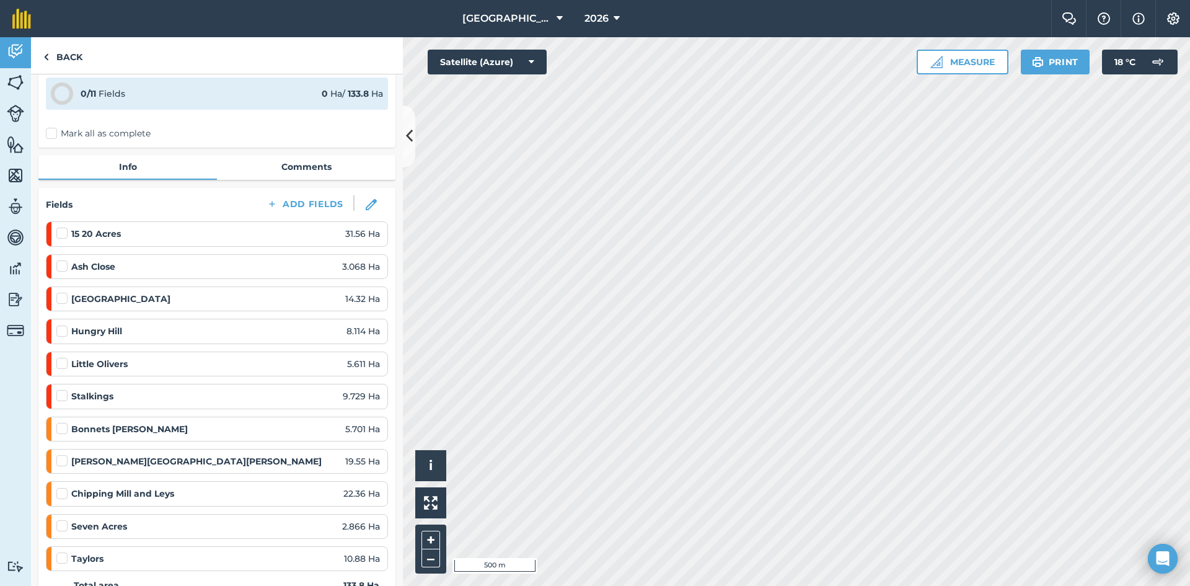
scroll to position [372, 0]
